Goal: Transaction & Acquisition: Obtain resource

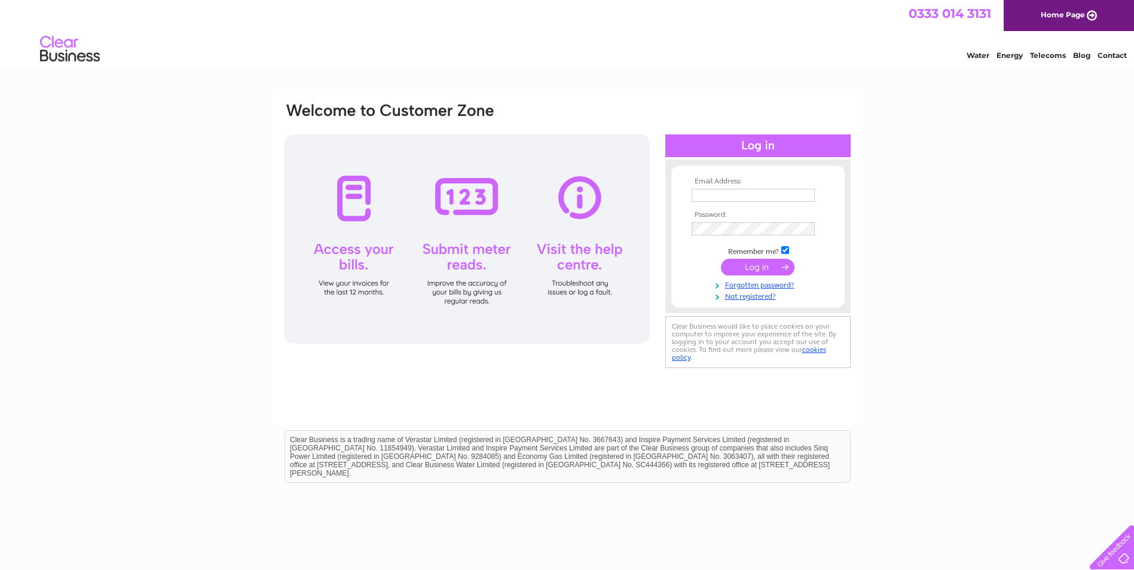
type input "[PERSON_NAME][EMAIL_ADDRESS][PERSON_NAME][DOMAIN_NAME]"
click at [761, 264] on input "submit" at bounding box center [758, 267] width 74 height 17
click at [756, 266] on input "submit" at bounding box center [758, 267] width 74 height 17
drag, startPoint x: 692, startPoint y: 195, endPoint x: 912, endPoint y: 197, distance: 220.0
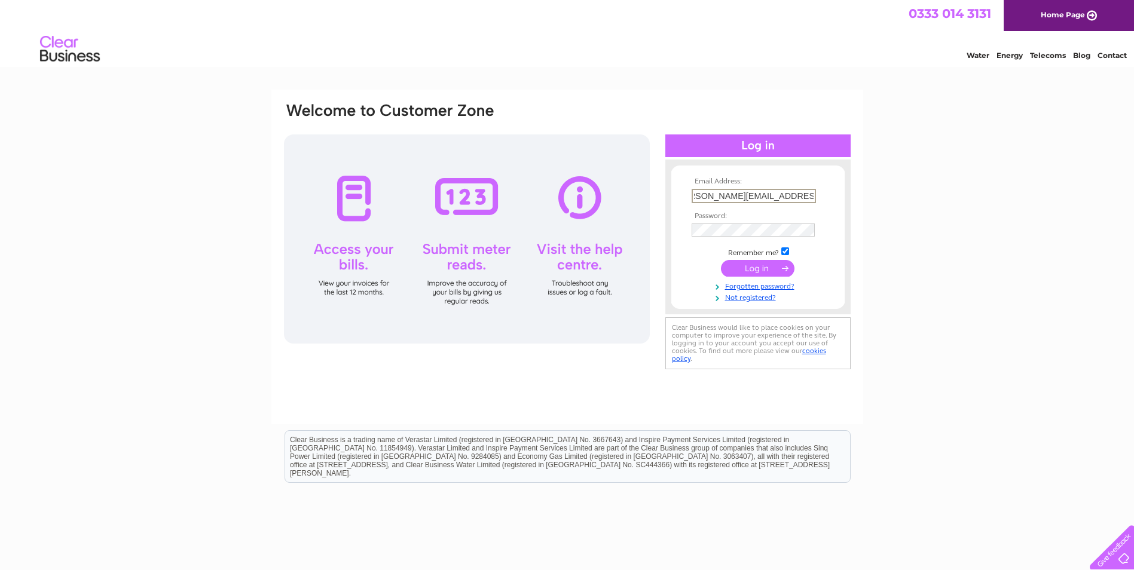
click at [912, 197] on div "Email Address: Linda.Russell@blairtummock.org.uk Password:" at bounding box center [567, 359] width 1134 height 539
type input "invoice@blairtummock.org.uk"
click at [619, 228] on div "Email Address: invoice@blairtummock.org.uk Password:" at bounding box center [567, 237] width 569 height 271
click at [684, 275] on form "Email Address: invoice@blairtummock.org.uk Password:" at bounding box center [757, 240] width 173 height 124
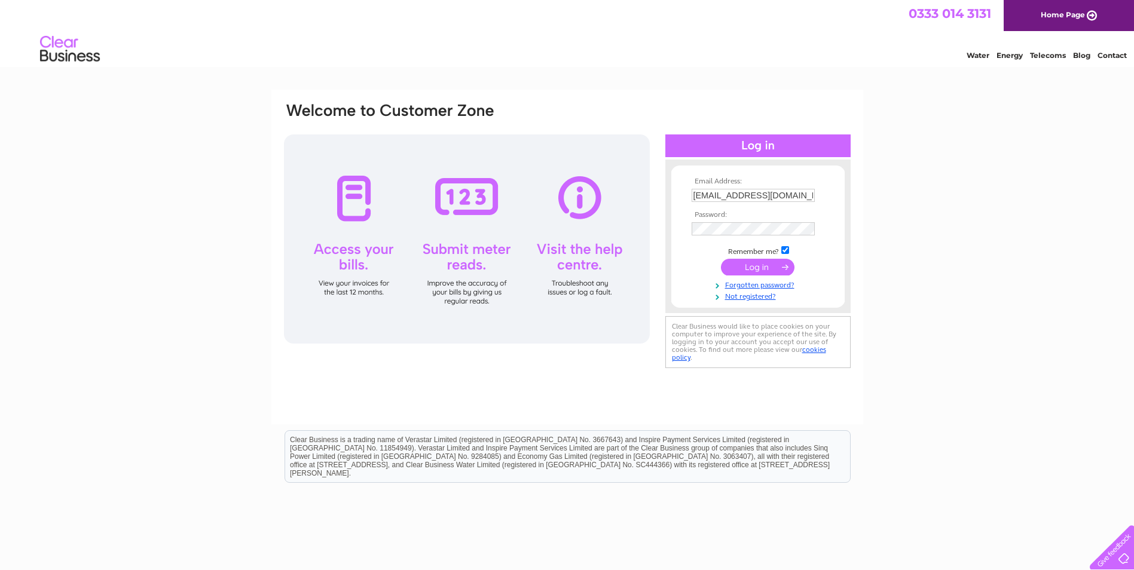
click at [752, 266] on input "submit" at bounding box center [758, 267] width 74 height 17
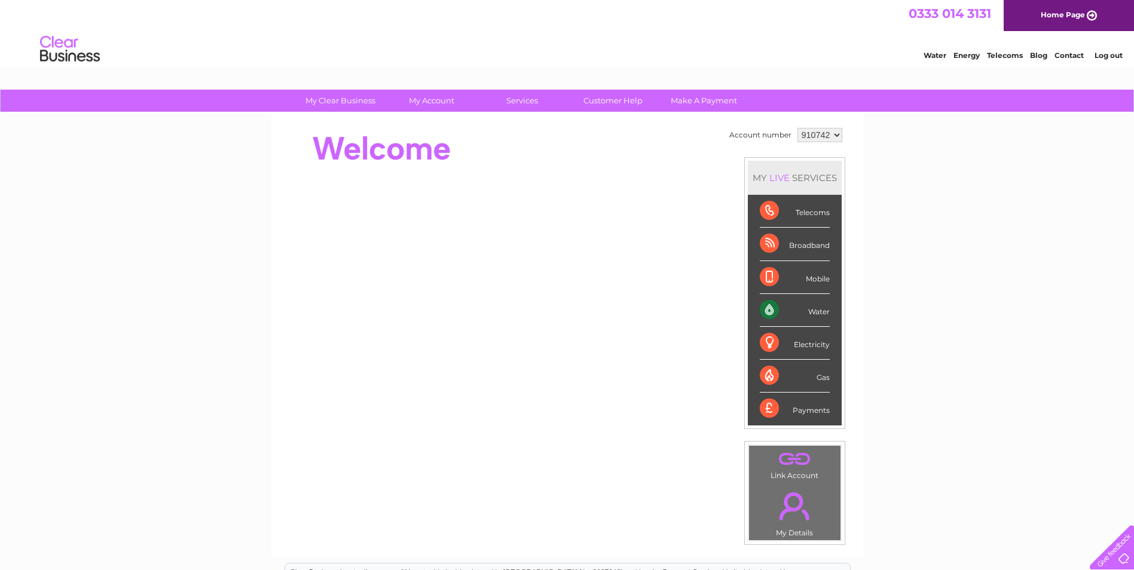
click at [812, 302] on div "Water" at bounding box center [795, 310] width 70 height 33
click at [812, 308] on div "Water" at bounding box center [795, 310] width 70 height 33
click at [767, 308] on div "Water" at bounding box center [795, 310] width 70 height 33
click at [834, 133] on select "910742 931935 940876 992907" at bounding box center [819, 135] width 45 height 14
click at [797, 128] on select "910742 931935 940876 992907" at bounding box center [819, 135] width 45 height 14
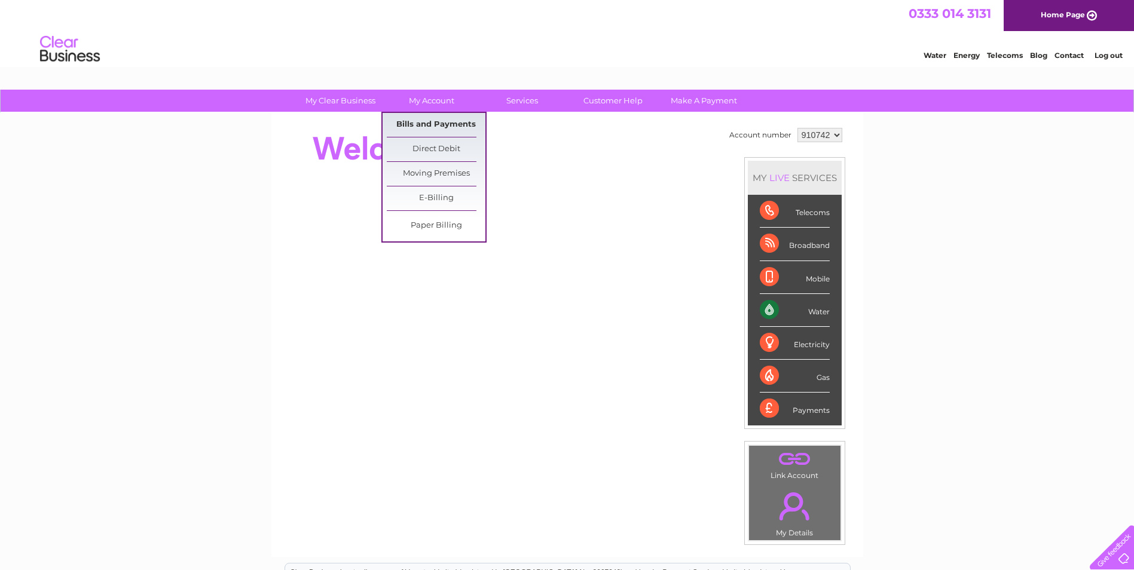
click at [427, 123] on link "Bills and Payments" at bounding box center [436, 125] width 99 height 24
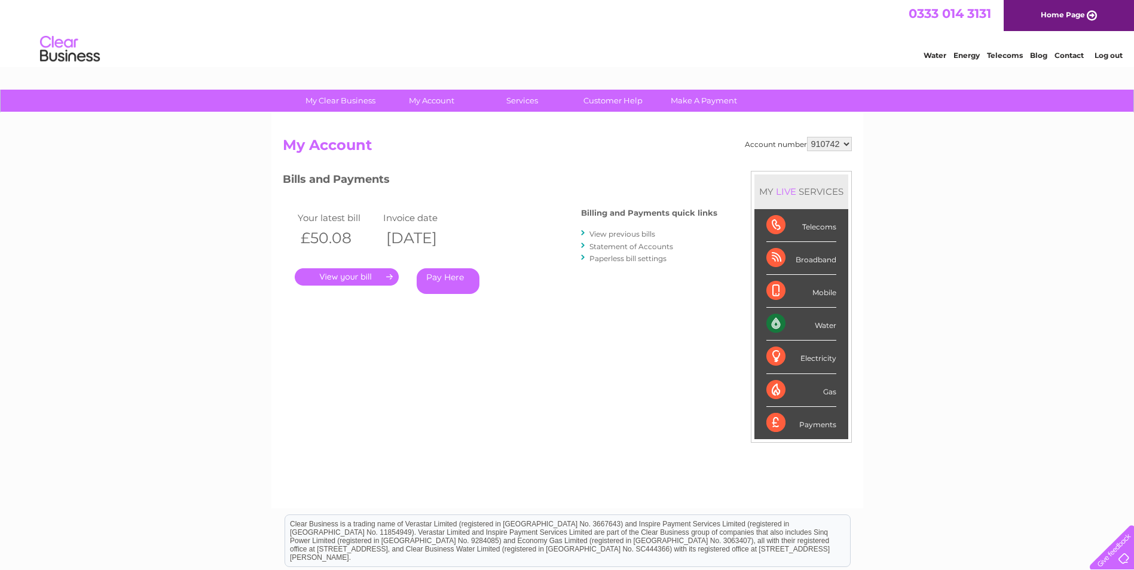
click at [349, 273] on link "." at bounding box center [347, 276] width 104 height 17
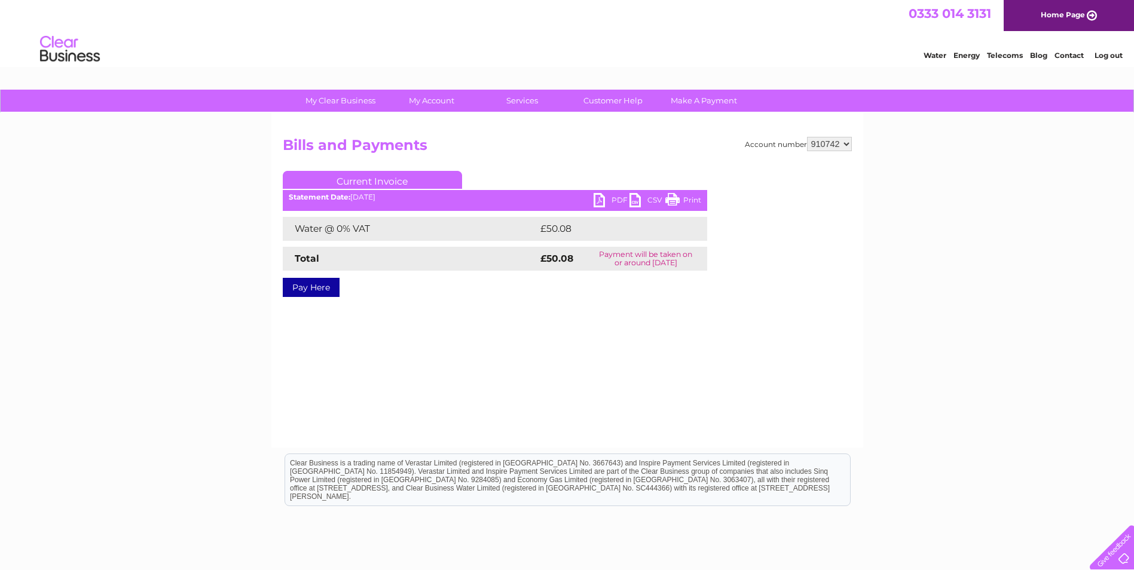
click at [602, 197] on link "PDF" at bounding box center [612, 201] width 36 height 17
click at [845, 141] on select "910742 931935 940876 992907" at bounding box center [829, 144] width 45 height 14
select select "931935"
click at [807, 137] on select "910742 931935 940876 992907" at bounding box center [829, 144] width 45 height 14
click at [597, 200] on link "PDF" at bounding box center [612, 201] width 36 height 17
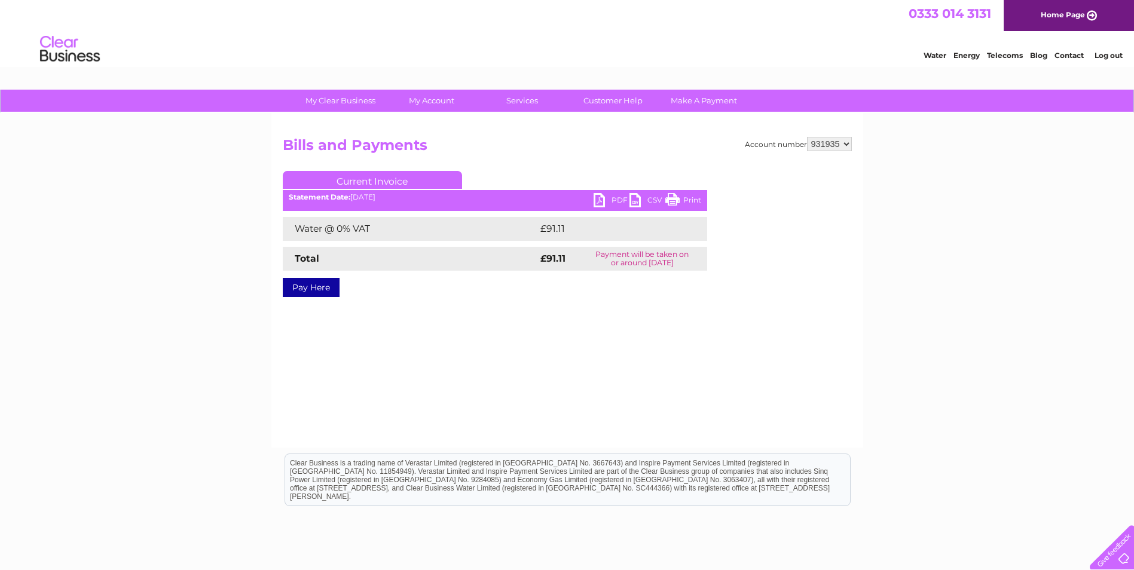
click at [844, 140] on select "910742 931935 940876 992907" at bounding box center [829, 144] width 45 height 14
select select "940876"
click at [807, 137] on select "910742 931935 940876 992907" at bounding box center [829, 144] width 45 height 14
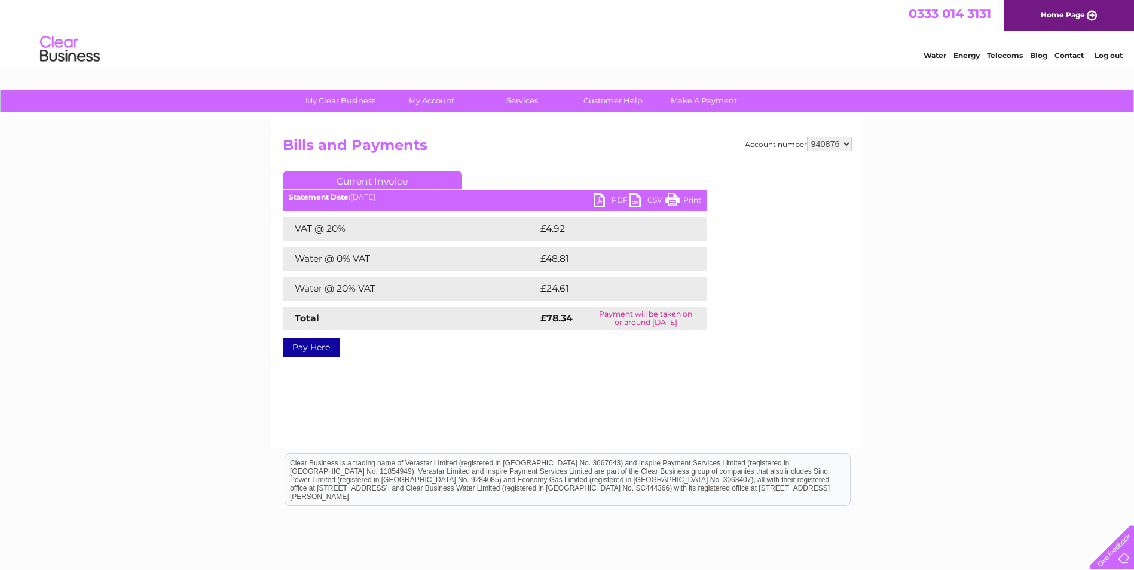
click at [607, 198] on link "PDF" at bounding box center [612, 201] width 36 height 17
click at [847, 144] on select "910742 931935 940876 992907" at bounding box center [829, 144] width 45 height 14
select select "992907"
click at [807, 137] on select "910742 931935 940876 992907" at bounding box center [829, 144] width 45 height 14
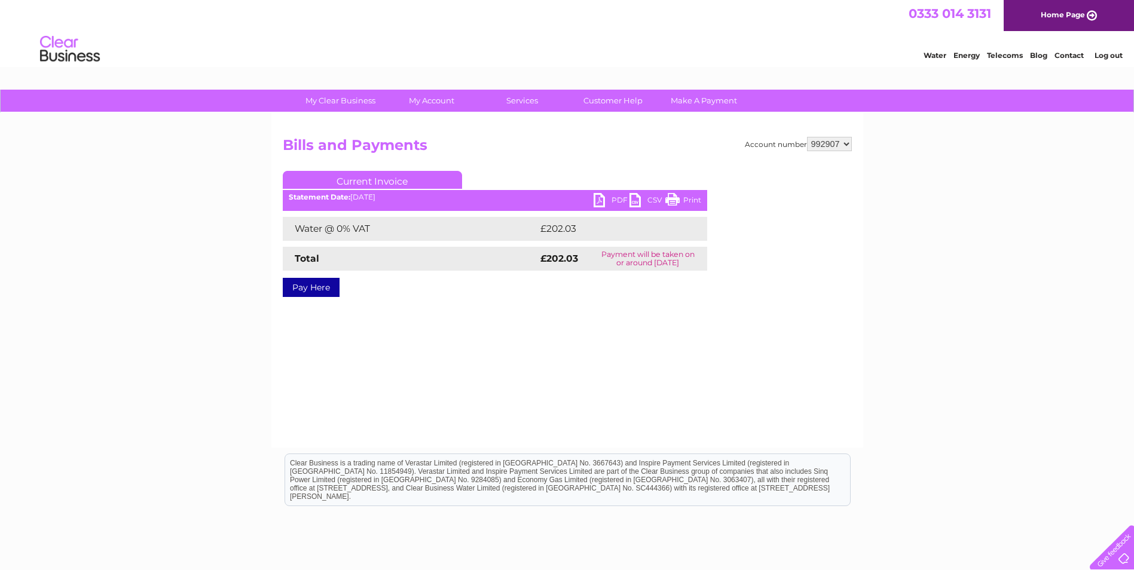
click at [611, 195] on link "PDF" at bounding box center [612, 201] width 36 height 17
